Goal: Task Accomplishment & Management: Manage account settings

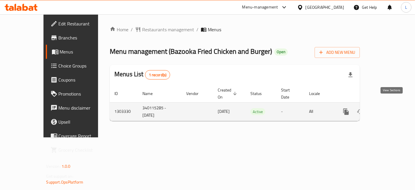
click at [390, 108] on icon "enhanced table" at bounding box center [388, 111] width 7 height 7
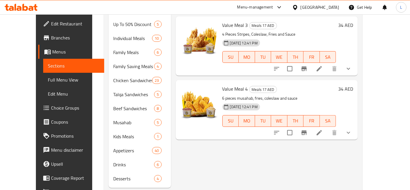
scroll to position [209, 0]
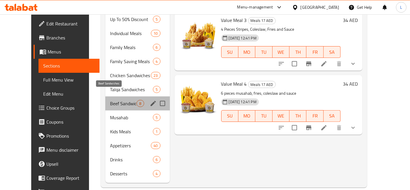
click at [110, 100] on span "Beef Sandwiches" at bounding box center [123, 103] width 27 height 7
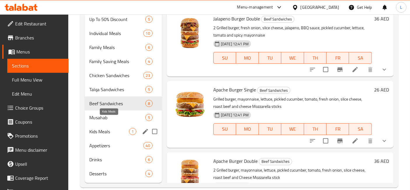
click at [103, 128] on span "Kids Meals" at bounding box center [109, 131] width 40 height 7
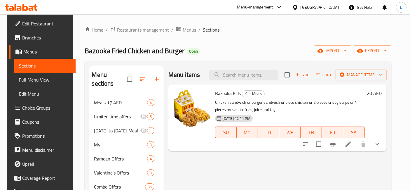
click at [24, 7] on icon at bounding box center [25, 7] width 6 height 7
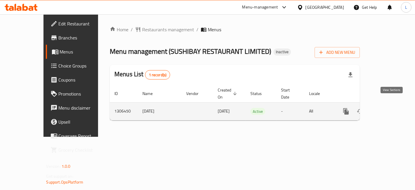
click at [392, 108] on icon "enhanced table" at bounding box center [388, 111] width 7 height 7
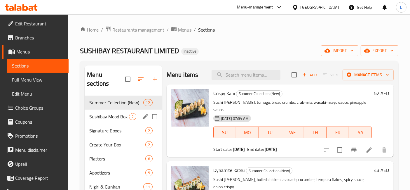
click at [112, 113] on div "Sushibay Mood Box 2" at bounding box center [123, 116] width 77 height 14
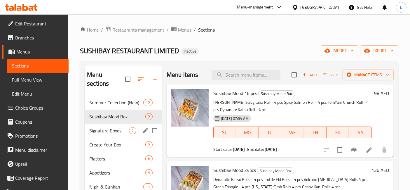
click at [113, 127] on span "Signature Boxes" at bounding box center [109, 130] width 40 height 7
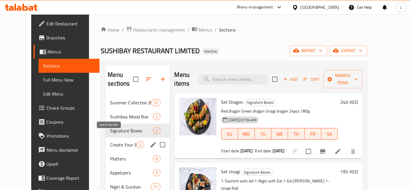
click at [115, 141] on span "Create Your Box" at bounding box center [123, 144] width 27 height 7
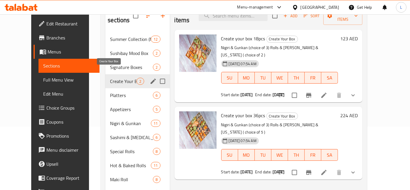
scroll to position [39, 0]
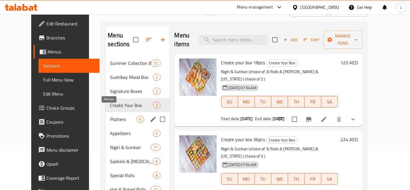
click at [110, 116] on span "Platters" at bounding box center [123, 119] width 27 height 7
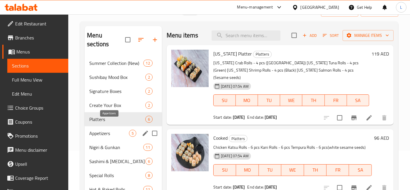
click at [105, 130] on span "Appetizers" at bounding box center [109, 133] width 40 height 7
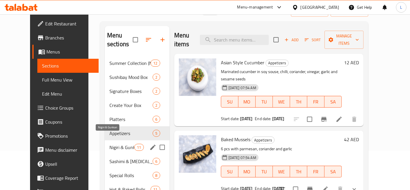
click at [109, 144] on span "Nigiri & Gunkan" at bounding box center [121, 147] width 25 height 7
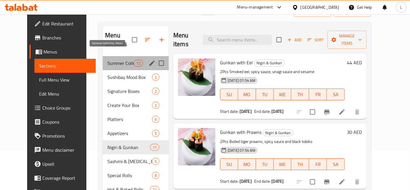
click at [120, 60] on span "Summer Collection (New)" at bounding box center [120, 63] width 26 height 7
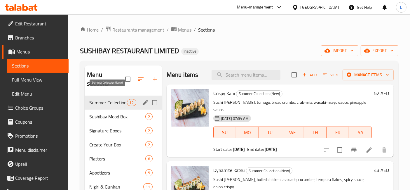
click at [112, 99] on span "Summer Collection (New)" at bounding box center [107, 102] width 37 height 7
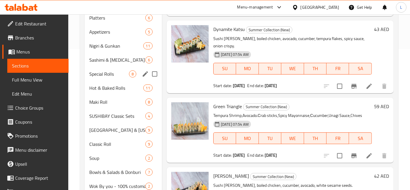
scroll to position [123, 0]
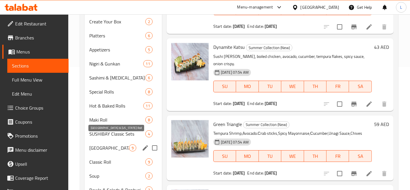
click at [106, 144] on span "Philadelphia & California Roll" at bounding box center [109, 147] width 40 height 7
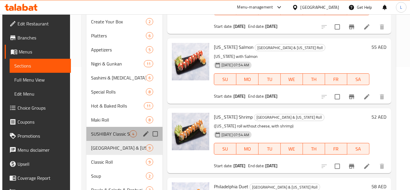
click at [105, 127] on div "SUSHIBAY Classic Sets 4" at bounding box center [124, 134] width 76 height 14
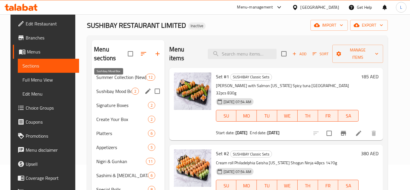
scroll to position [25, 0]
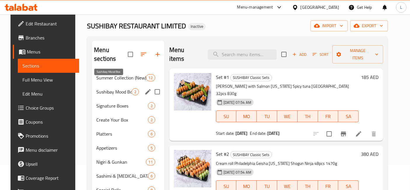
click at [105, 88] on span "Sushibay Mood Box" at bounding box center [113, 91] width 35 height 7
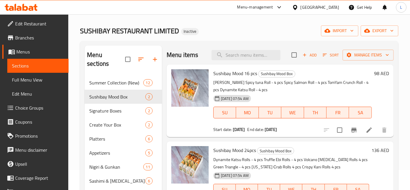
scroll to position [19, 0]
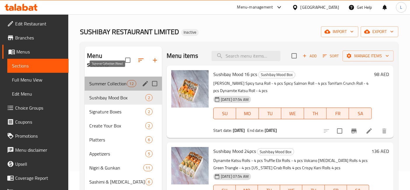
click at [105, 80] on span "Summer Collection (New)" at bounding box center [107, 83] width 37 height 7
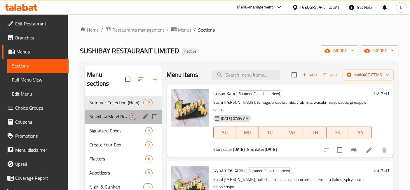
click at [106, 111] on div "Sushibay Mood Box 2" at bounding box center [123, 116] width 77 height 14
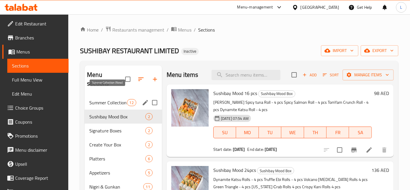
click at [102, 99] on span "Summer Collection (New)" at bounding box center [107, 102] width 37 height 7
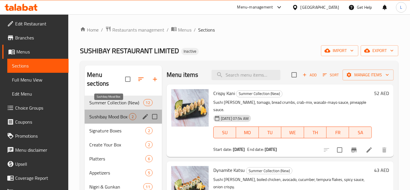
click at [109, 113] on span "Sushibay Mood Box" at bounding box center [109, 116] width 40 height 7
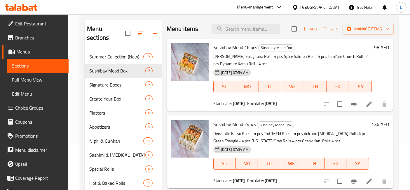
scroll to position [33, 0]
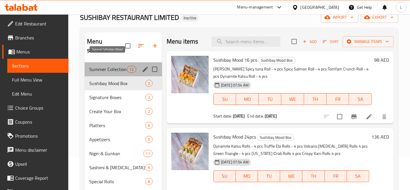
click at [105, 66] on span "Summer Collection (New)" at bounding box center [107, 69] width 37 height 7
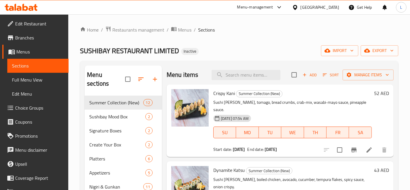
click at [27, 10] on icon at bounding box center [21, 7] width 33 height 7
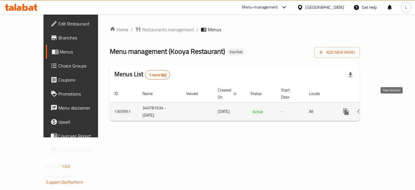
click at [388, 108] on icon "enhanced table" at bounding box center [388, 111] width 7 height 7
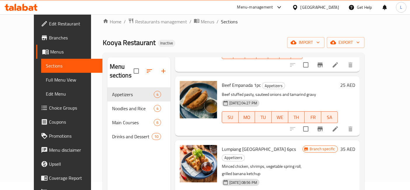
scroll to position [71, 0]
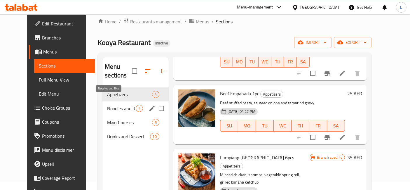
click at [111, 105] on span "Noodles and Rice" at bounding box center [121, 108] width 28 height 7
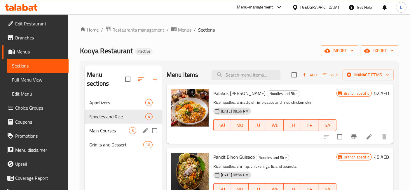
click at [119, 135] on div "Appetizers 4 Noodles and Rice 4 Main Courses 6 Drinks and Dessert 10" at bounding box center [123, 123] width 77 height 56
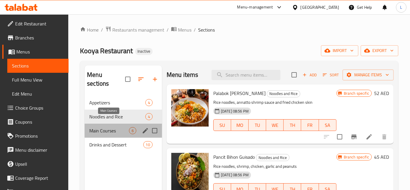
click at [110, 127] on span "Main Courses" at bounding box center [109, 130] width 40 height 7
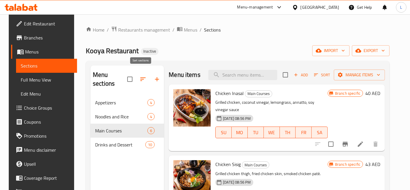
click at [140, 76] on icon "button" at bounding box center [143, 79] width 7 height 7
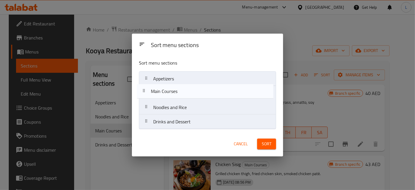
drag, startPoint x: 196, startPoint y: 111, endPoint x: 194, endPoint y: 93, distance: 17.7
click at [194, 93] on nav "Appetizers Noodles and Rice Main Courses Drinks and Dessert" at bounding box center [207, 100] width 137 height 58
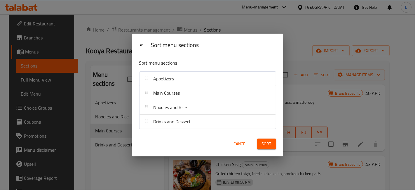
click at [268, 143] on span "Sort" at bounding box center [267, 143] width 10 height 7
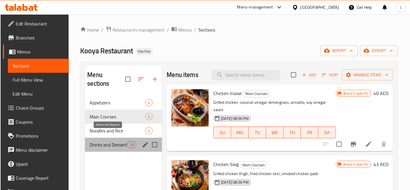
click at [120, 141] on span "Drinks and Dessert" at bounding box center [108, 144] width 37 height 7
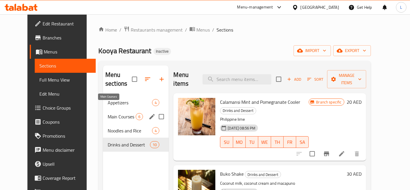
click at [113, 113] on span "Main Courses" at bounding box center [122, 116] width 28 height 7
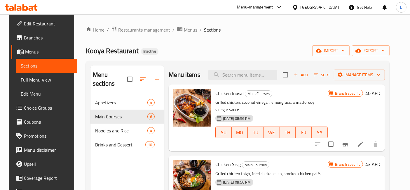
click at [18, 7] on icon at bounding box center [19, 8] width 5 height 5
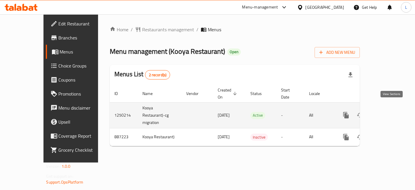
click at [391, 111] on icon "enhanced table" at bounding box center [388, 114] width 7 height 7
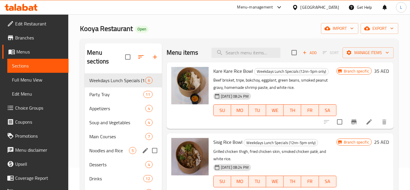
scroll to position [32, 0]
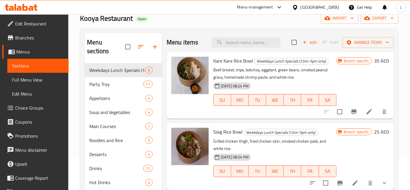
click at [20, 8] on icon at bounding box center [19, 8] width 5 height 5
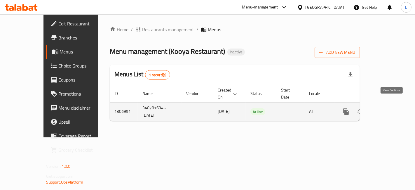
click at [390, 109] on icon "enhanced table" at bounding box center [388, 111] width 5 height 5
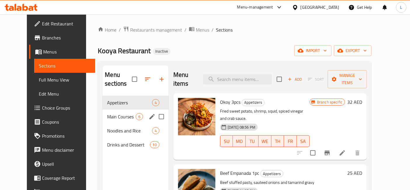
click at [120, 109] on div "Main Courses 6" at bounding box center [135, 116] width 66 height 14
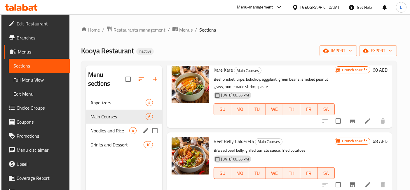
click at [110, 127] on span "Noodles and Rice" at bounding box center [109, 130] width 39 height 7
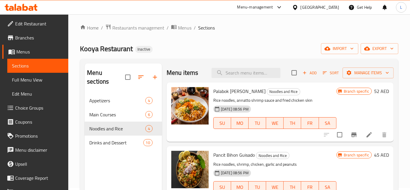
scroll to position [1, 0]
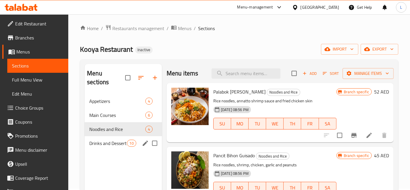
click at [109, 140] on span "Drinks and Dessert" at bounding box center [107, 143] width 37 height 7
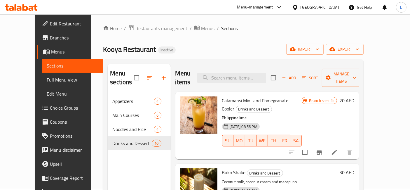
click at [23, 6] on icon at bounding box center [25, 7] width 6 height 7
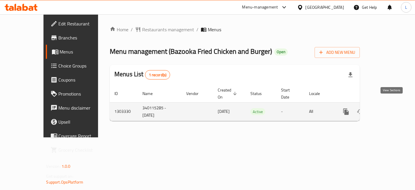
click at [391, 108] on icon "enhanced table" at bounding box center [388, 111] width 7 height 7
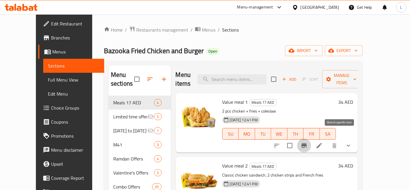
click at [311, 140] on button "Branch-specific-item" at bounding box center [304, 145] width 14 height 14
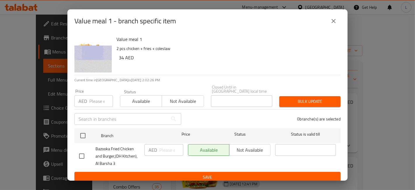
click at [323, 18] on div "Value meal 1 - branch specific item" at bounding box center [207, 21] width 266 height 14
click at [332, 22] on icon "close" at bounding box center [334, 21] width 4 height 4
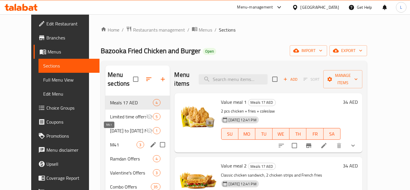
click at [110, 141] on span "M41" at bounding box center [123, 144] width 27 height 7
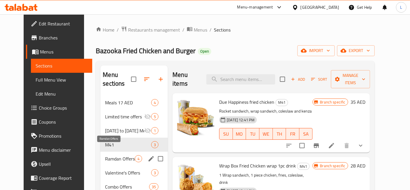
click at [117, 155] on span "Ramdan Offers" at bounding box center [120, 158] width 30 height 7
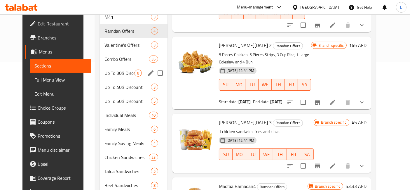
scroll to position [64, 0]
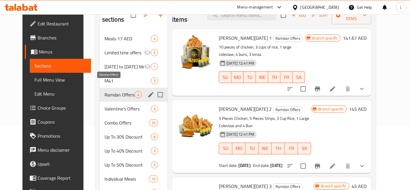
click at [108, 91] on span "Ramdan Offers" at bounding box center [119, 94] width 30 height 7
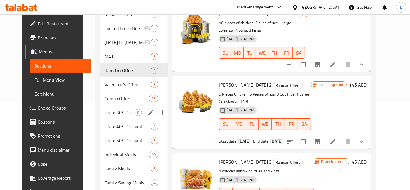
scroll to position [115, 0]
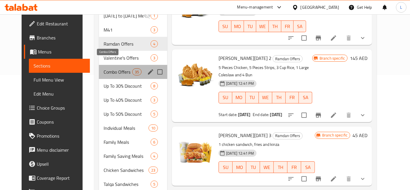
click at [116, 68] on span "Combo Offers" at bounding box center [118, 71] width 29 height 7
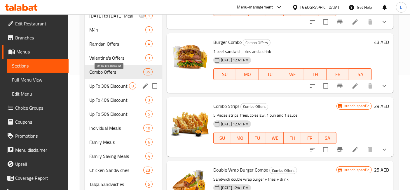
click at [116, 82] on span "Up To 30% Discount" at bounding box center [109, 85] width 40 height 7
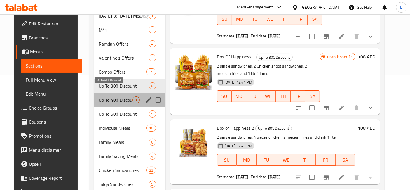
click at [118, 96] on span "Up To 40% Discount" at bounding box center [116, 99] width 34 height 7
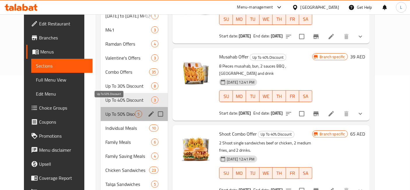
click at [120, 110] on span "Up To 50% Discount" at bounding box center [119, 113] width 29 height 7
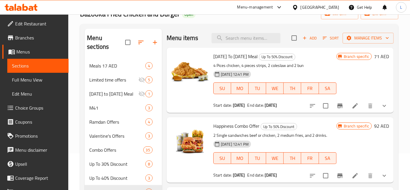
scroll to position [37, 0]
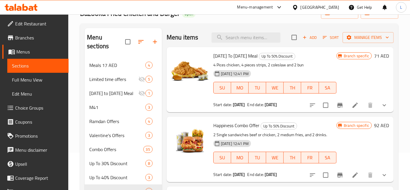
click at [13, 9] on icon at bounding box center [11, 8] width 5 height 5
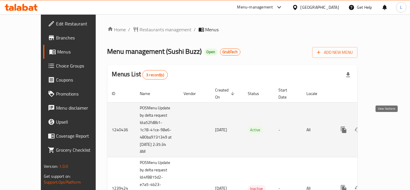
click at [383, 126] on icon "enhanced table" at bounding box center [385, 129] width 7 height 7
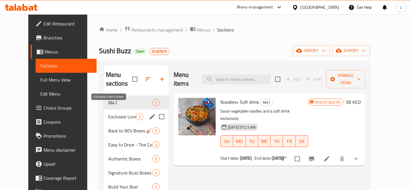
click at [108, 113] on span "Exclusive Lunch Combos" at bounding box center [122, 116] width 28 height 7
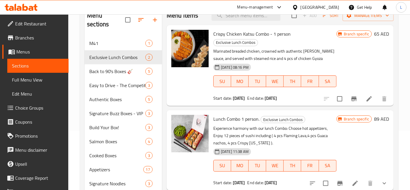
scroll to position [32, 0]
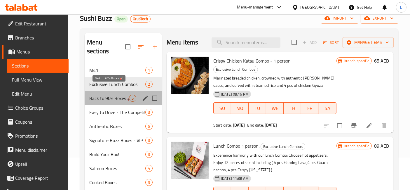
click at [112, 95] on span "Back to 90's Boxes 🎸" at bounding box center [109, 98] width 40 height 7
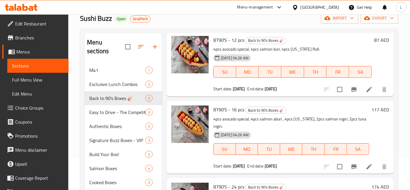
scroll to position [39, 0]
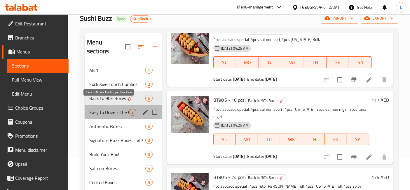
click at [111, 109] on span "Easy to Drive - The Competitive Race" at bounding box center [109, 112] width 40 height 7
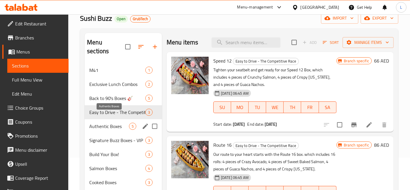
click at [108, 123] on span "Authentic Boxes" at bounding box center [109, 126] width 40 height 7
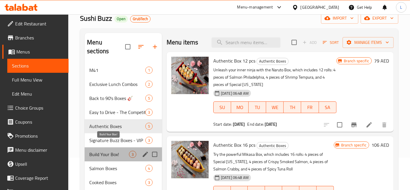
click at [114, 151] on span "Build Your Box!" at bounding box center [109, 154] width 40 height 7
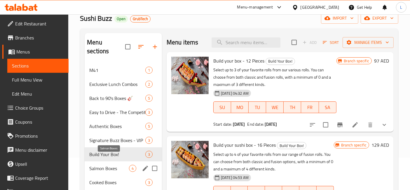
click at [111, 165] on span "Salmon Boxes" at bounding box center [109, 168] width 40 height 7
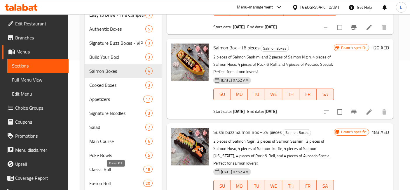
scroll to position [251, 0]
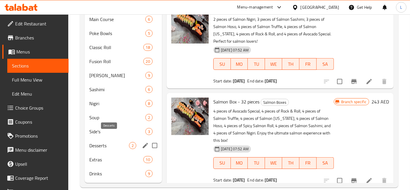
click at [100, 142] on span "Desserts" at bounding box center [109, 145] width 40 height 7
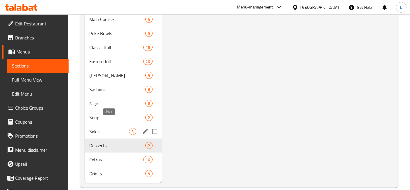
click at [97, 128] on span "Side's" at bounding box center [109, 131] width 40 height 7
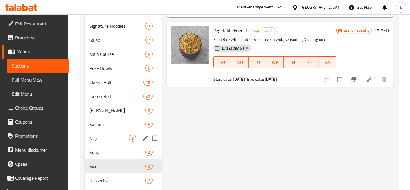
scroll to position [122, 0]
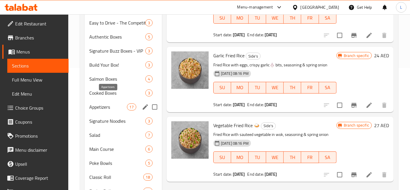
click at [101, 103] on span "Appetizers" at bounding box center [107, 106] width 37 height 7
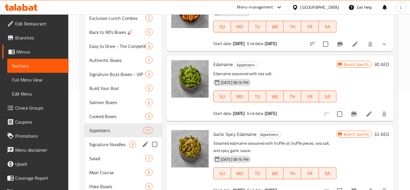
scroll to position [24, 0]
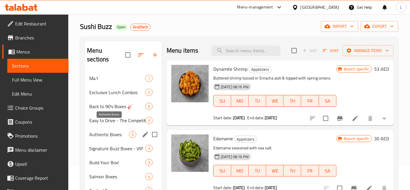
click at [108, 131] on span "Authentic Boxes" at bounding box center [109, 134] width 40 height 7
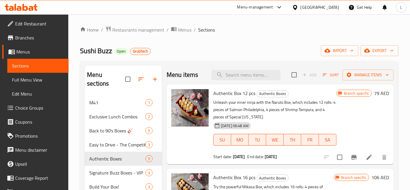
click at [22, 8] on icon at bounding box center [25, 7] width 6 height 7
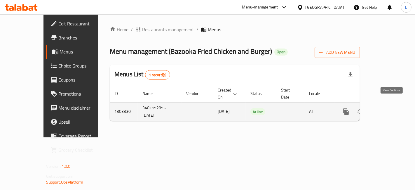
click at [389, 108] on icon "enhanced table" at bounding box center [388, 111] width 7 height 7
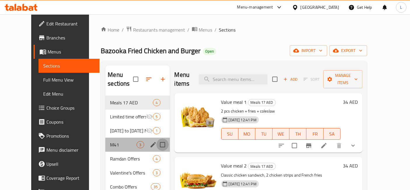
click at [156, 138] on input "Menu sections" at bounding box center [162, 144] width 12 height 12
checkbox input "true"
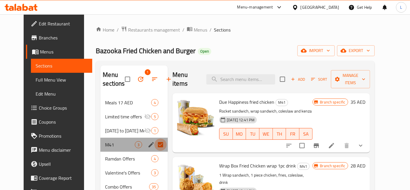
click at [156, 146] on input "Menu sections" at bounding box center [160, 144] width 12 height 12
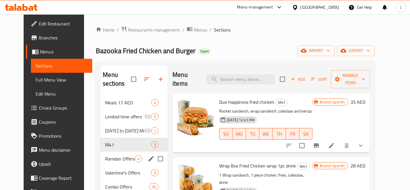
click at [158, 152] on input "Menu sections" at bounding box center [160, 158] width 12 height 12
checkbox input "true"
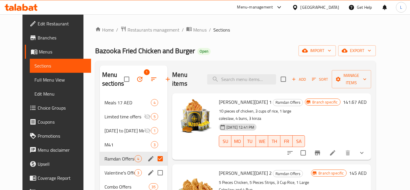
click at [155, 173] on input "Menu sections" at bounding box center [160, 172] width 12 height 12
checkbox input "true"
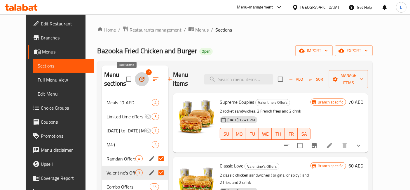
click at [139, 79] on icon "button" at bounding box center [141, 78] width 5 height 5
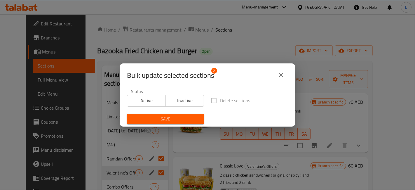
click at [187, 100] on span "Inactive" at bounding box center [185, 100] width 34 height 8
click at [177, 120] on span "Save" at bounding box center [166, 118] width 68 height 7
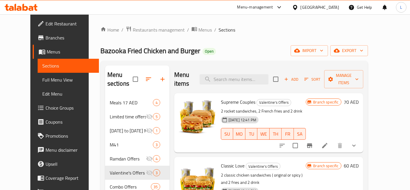
click at [24, 9] on icon at bounding box center [25, 7] width 6 height 7
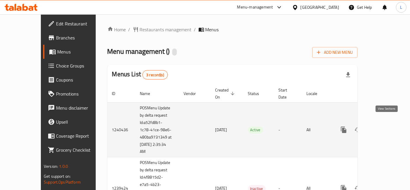
click at [387, 126] on icon "enhanced table" at bounding box center [385, 129] width 7 height 7
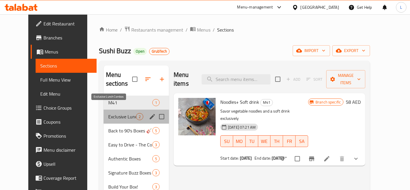
click at [112, 113] on span "Exclusive Lunch Combos" at bounding box center [122, 116] width 28 height 7
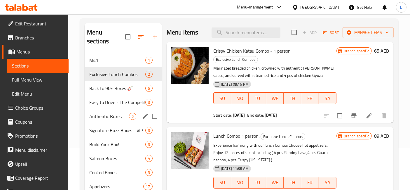
scroll to position [50, 0]
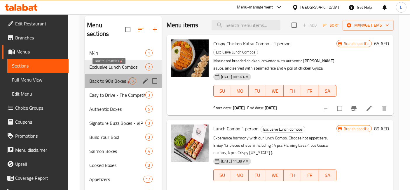
click at [107, 77] on span "Back to 90's Boxes 🎸" at bounding box center [109, 80] width 40 height 7
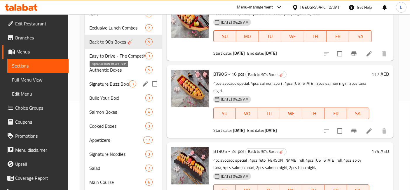
scroll to position [82, 0]
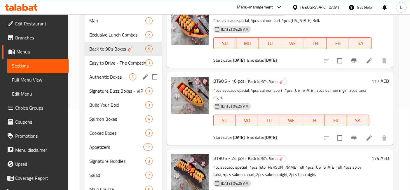
click at [91, 56] on div "Easy to Drive - The Competitive Race 3" at bounding box center [123, 63] width 77 height 14
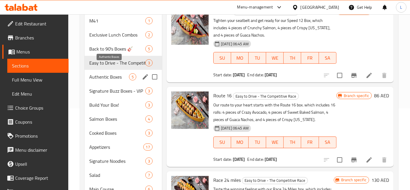
click at [111, 73] on span "Authentic Boxes" at bounding box center [109, 76] width 40 height 7
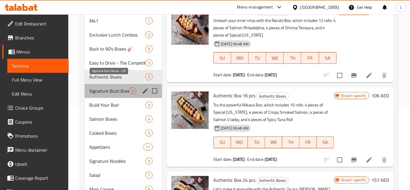
click at [113, 87] on span "Signature Buzz Boxes - VIP" at bounding box center [109, 90] width 40 height 7
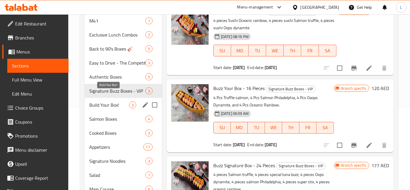
click at [116, 101] on span "Build Your Box!" at bounding box center [109, 104] width 40 height 7
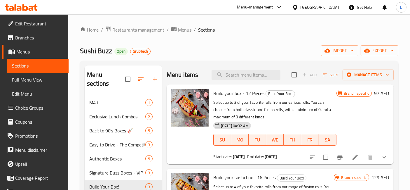
click at [30, 5] on icon at bounding box center [21, 7] width 33 height 7
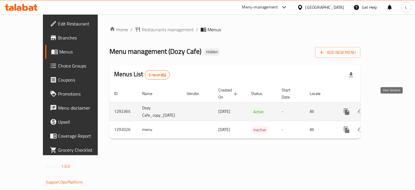
click at [396, 104] on link "enhanced table" at bounding box center [389, 111] width 14 height 14
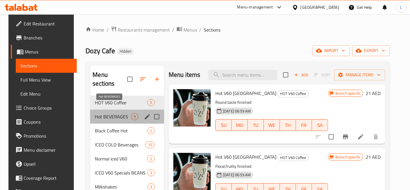
click at [113, 113] on span "Hot BEVERAGES" at bounding box center [113, 116] width 36 height 7
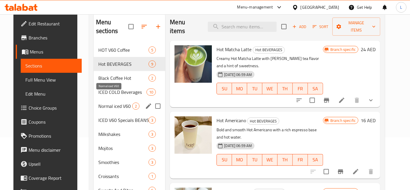
scroll to position [53, 0]
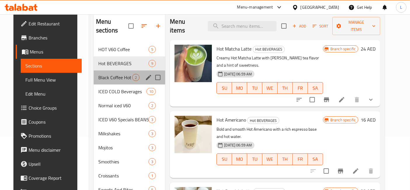
click at [109, 72] on div "Black Coffee Hot 2" at bounding box center [130, 77] width 72 height 14
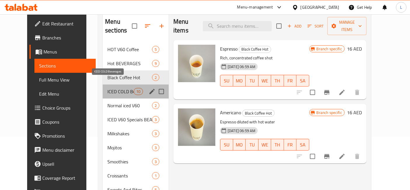
click at [108, 88] on span "ICED COLD Beverages" at bounding box center [120, 91] width 26 height 7
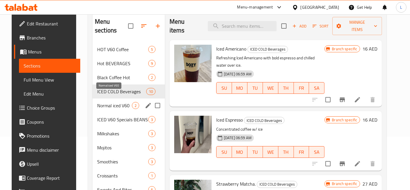
click at [106, 102] on span "Normal iced V60" at bounding box center [114, 105] width 35 height 7
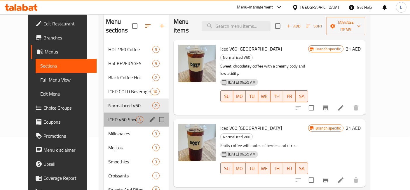
click at [110, 116] on div "ICED V60 Specials BEANS 3" at bounding box center [136, 119] width 65 height 14
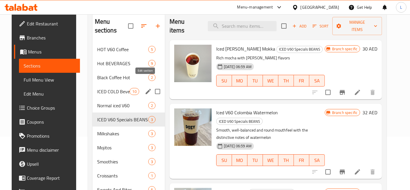
click at [146, 88] on icon "edit" at bounding box center [148, 91] width 7 height 7
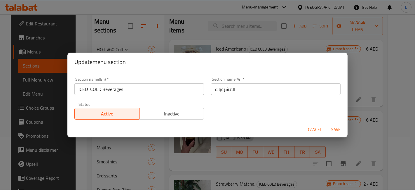
click at [102, 90] on input "ICED COLD Beverages" at bounding box center [139, 89] width 130 height 12
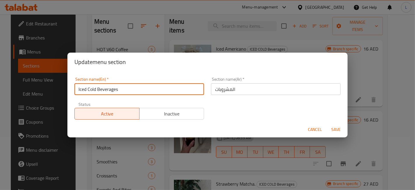
type input "Iced Cold Beverages"
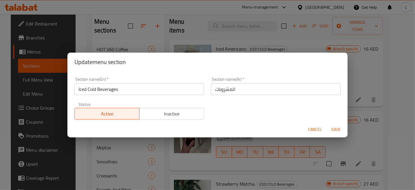
click at [336, 123] on div "Cancel Save" at bounding box center [207, 129] width 280 height 15
drag, startPoint x: 305, startPoint y: 131, endPoint x: 289, endPoint y: 130, distance: 16.1
click at [301, 131] on div "Cancel Save" at bounding box center [207, 129] width 280 height 15
click at [335, 128] on span "Save" at bounding box center [336, 129] width 14 height 7
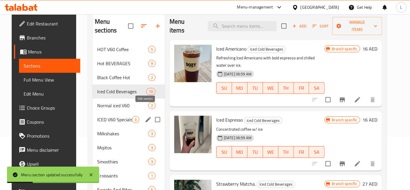
click at [146, 116] on icon "edit" at bounding box center [148, 119] width 7 height 7
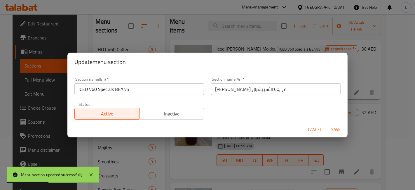
click at [87, 90] on input "ICED V60 Specials BEANS" at bounding box center [139, 89] width 130 height 12
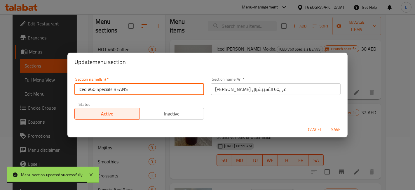
click at [133, 90] on input "Iced V60 Specials BEANS" at bounding box center [139, 89] width 130 height 12
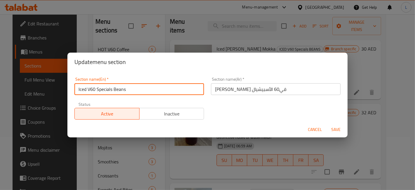
click at [112, 88] on input "Iced V60 Specials Beans" at bounding box center [139, 89] width 130 height 12
type input "Iced V60 Special Beans"
click at [331, 127] on span "Save" at bounding box center [336, 129] width 14 height 7
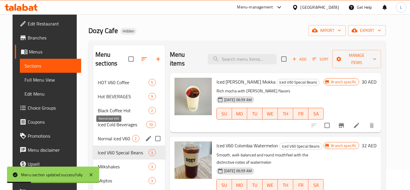
scroll to position [20, 0]
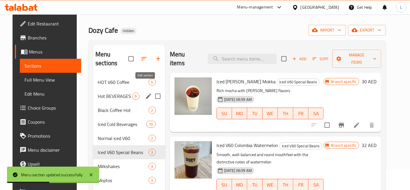
click at [145, 93] on icon "edit" at bounding box center [148, 96] width 7 height 7
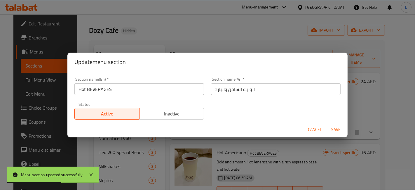
click at [111, 90] on input "Hot BEVERAGES" at bounding box center [139, 89] width 130 height 12
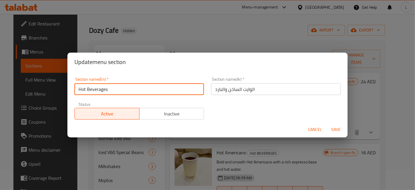
type input "Hot Beverages"
click at [333, 129] on span "Save" at bounding box center [336, 129] width 14 height 7
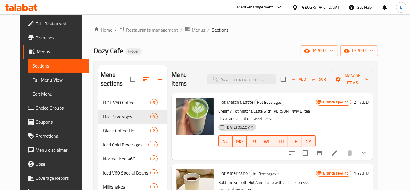
click at [28, 10] on icon at bounding box center [21, 7] width 33 height 7
